Goal: Transaction & Acquisition: Purchase product/service

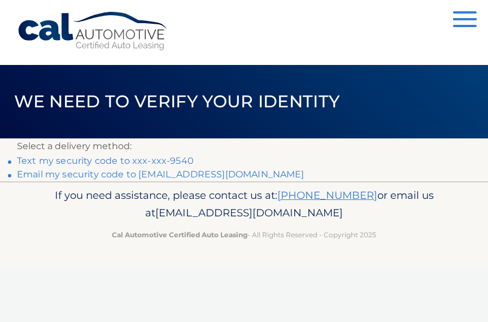
click at [209, 177] on link "Email my security code to s******@optonline.net" at bounding box center [161, 174] width 288 height 11
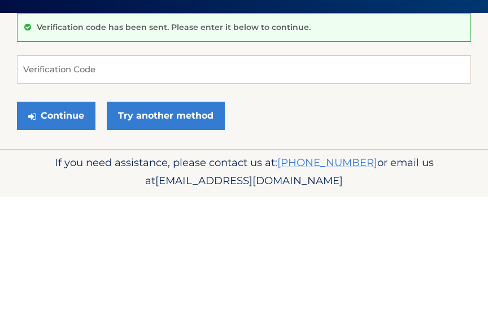
click at [227, 299] on span "[EMAIL_ADDRESS][DOMAIN_NAME]" at bounding box center [249, 305] width 188 height 13
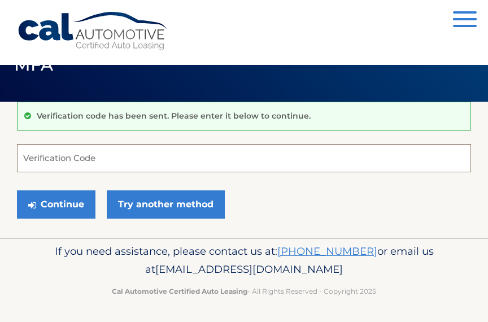
click at [142, 149] on input "Verification Code" at bounding box center [244, 158] width 454 height 28
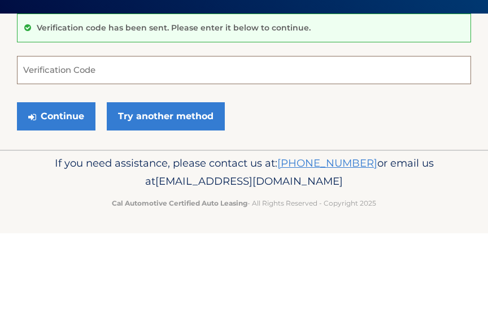
scroll to position [36, 0]
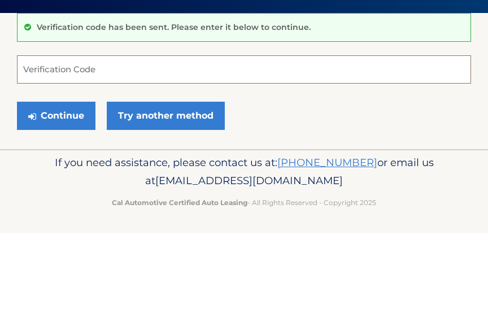
click at [48, 145] on input "Verification Code" at bounding box center [244, 159] width 454 height 28
paste input "984046"
type input "984046"
click at [72, 191] on button "Continue" at bounding box center [56, 205] width 79 height 28
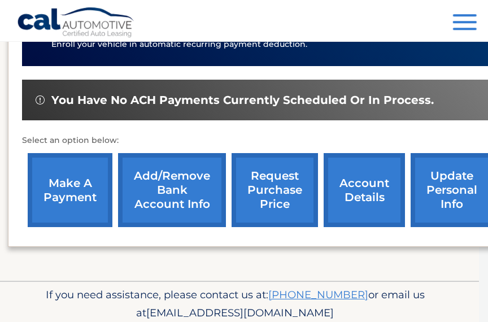
scroll to position [333, 10]
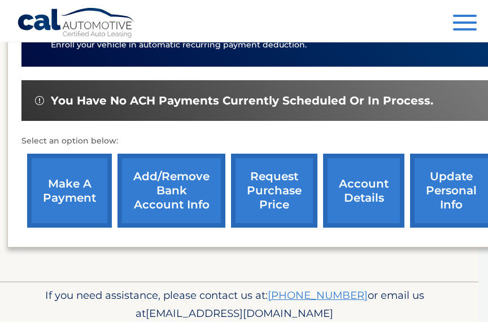
click at [459, 163] on link "update personal info" at bounding box center [451, 191] width 82 height 74
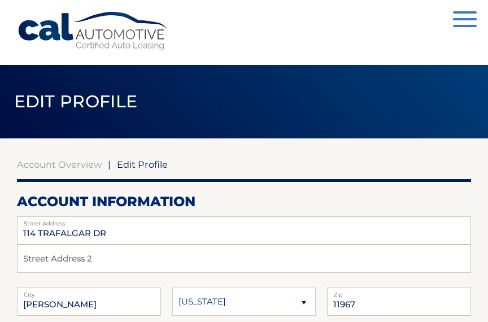
click at [75, 162] on link "Account Overview" at bounding box center [59, 164] width 85 height 11
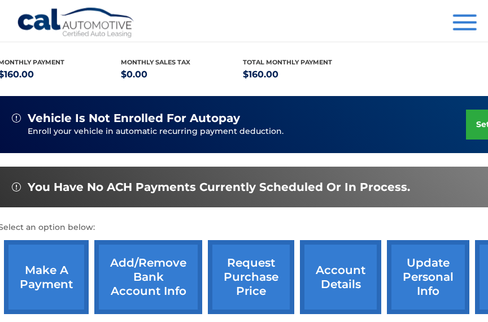
scroll to position [247, 33]
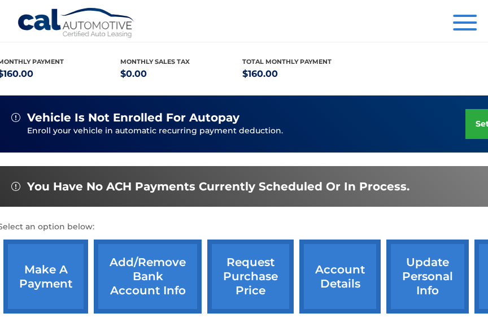
click at [381, 180] on span "You have no ACH payments currently scheduled or in process." at bounding box center [218, 187] width 383 height 14
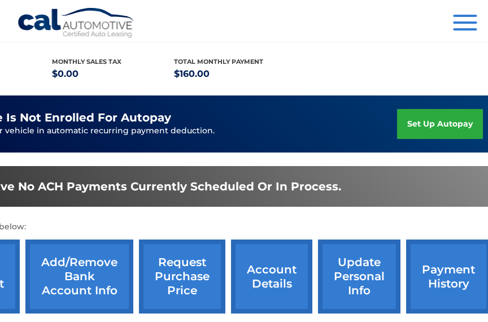
scroll to position [247, 114]
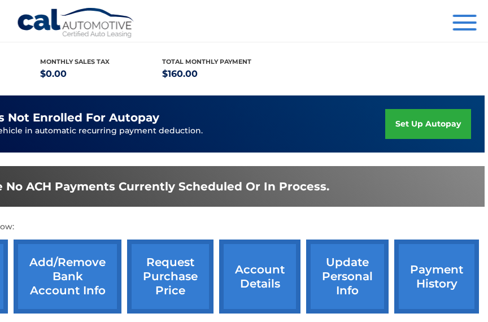
click at [447, 260] on link "payment history" at bounding box center [436, 277] width 85 height 74
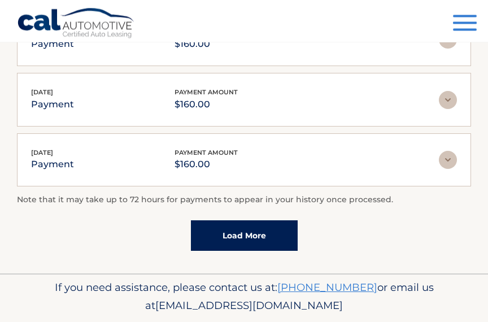
scroll to position [383, 0]
click at [284, 232] on link "Load More" at bounding box center [244, 235] width 107 height 31
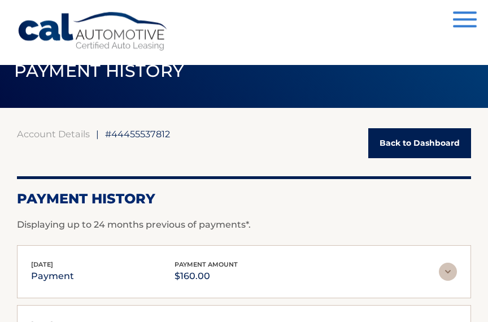
scroll to position [0, 0]
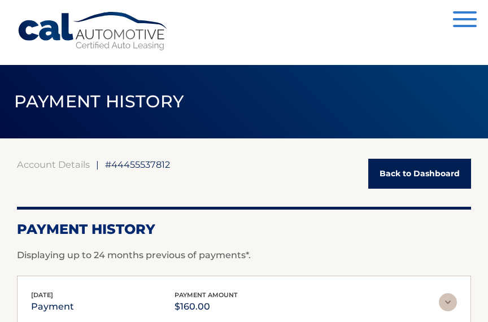
click at [407, 168] on link "Back to Dashboard" at bounding box center [419, 174] width 103 height 30
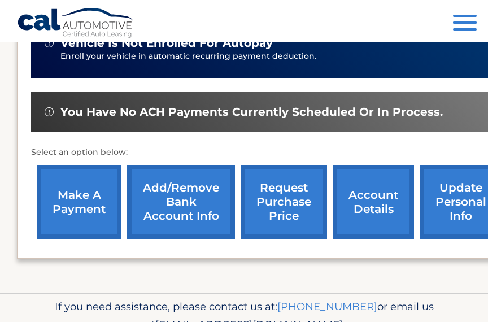
scroll to position [322, 0]
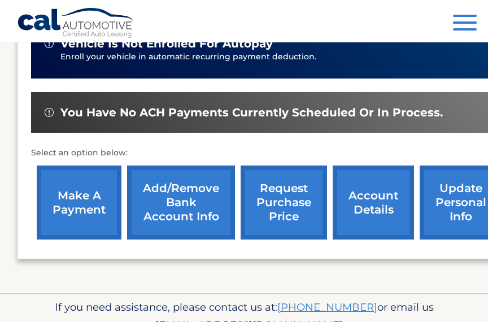
click at [383, 180] on link "account details" at bounding box center [373, 203] width 81 height 74
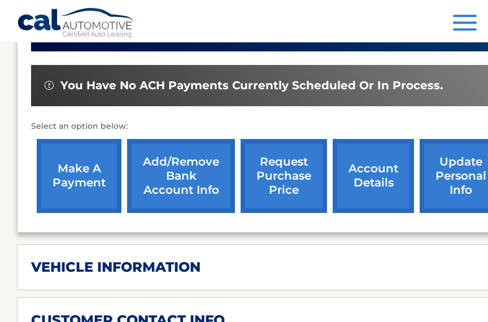
scroll to position [369, 0]
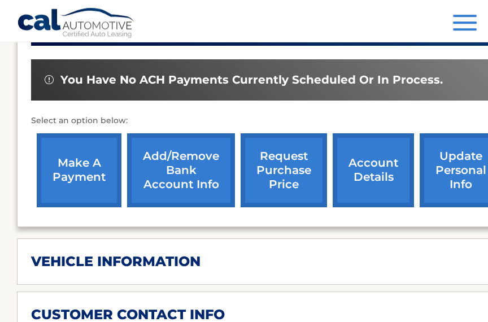
click at [88, 149] on link "make a payment" at bounding box center [79, 170] width 85 height 74
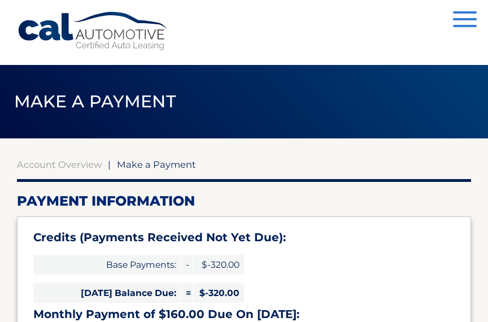
select select "OGRlMzA1NzMtNWQzZi00ZTcwLTg1ODMtMzBhYmJmMjNhMWY4"
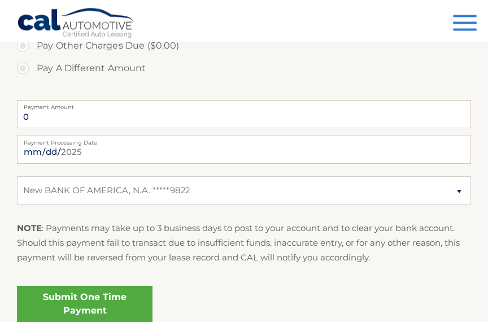
scroll to position [462, 0]
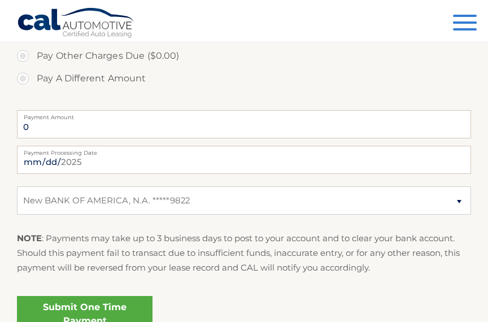
click at [44, 117] on label "Payment Amount" at bounding box center [244, 114] width 454 height 9
click at [44, 117] on input "0" at bounding box center [244, 124] width 454 height 28
click at [47, 123] on input "0" at bounding box center [244, 124] width 454 height 28
click at [41, 125] on input "0" at bounding box center [244, 124] width 454 height 28
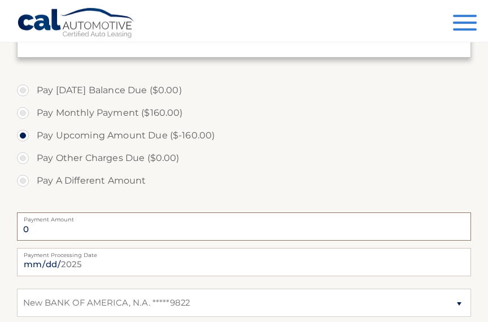
scroll to position [359, 0]
click at [27, 111] on label "Pay Monthly Payment ($160.00)" at bounding box center [244, 113] width 454 height 23
click at [27, 111] on input "Pay Monthly Payment ($160.00)" at bounding box center [26, 111] width 11 height 18
radio input "true"
type input "160.00"
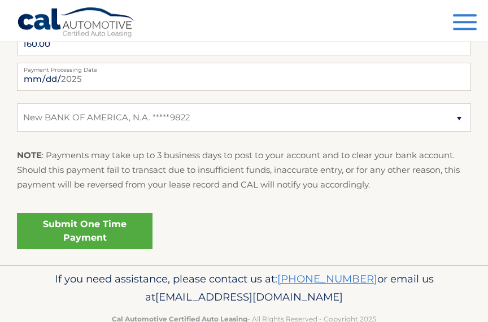
scroll to position [545, 0]
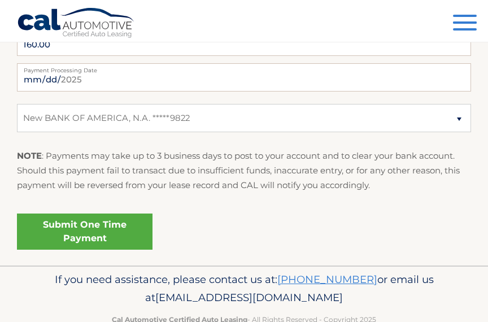
click at [112, 224] on link "Submit One Time Payment" at bounding box center [85, 232] width 136 height 36
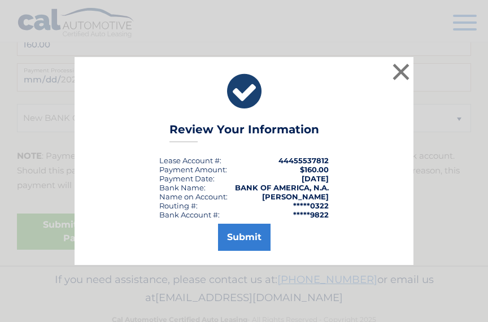
click at [250, 249] on button "Submit" at bounding box center [244, 237] width 53 height 27
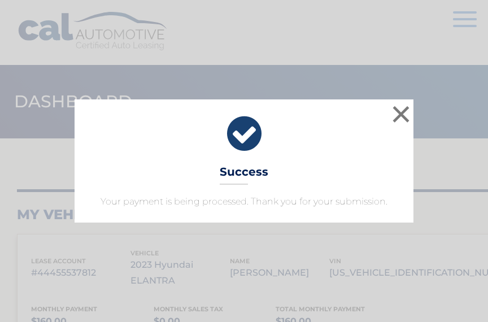
click at [470, 192] on div "× Success Your payment is being processed. Thank you for your submission." at bounding box center [243, 160] width 481 height 123
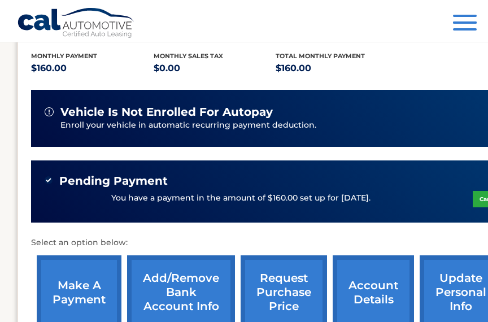
scroll to position [60, 68]
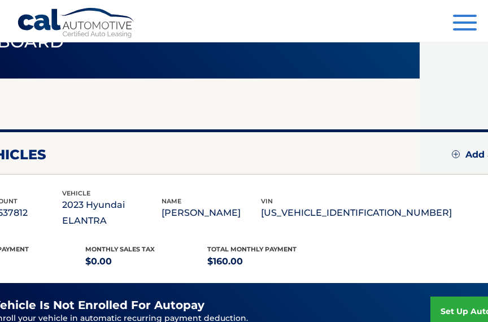
click at [464, 23] on span "button" at bounding box center [465, 22] width 24 height 2
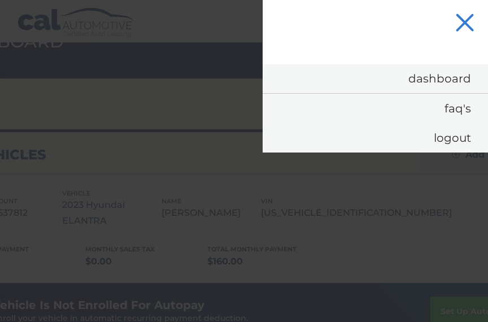
click at [472, 139] on link "Logout" at bounding box center [375, 137] width 225 height 29
